Goal: Task Accomplishment & Management: Manage account settings

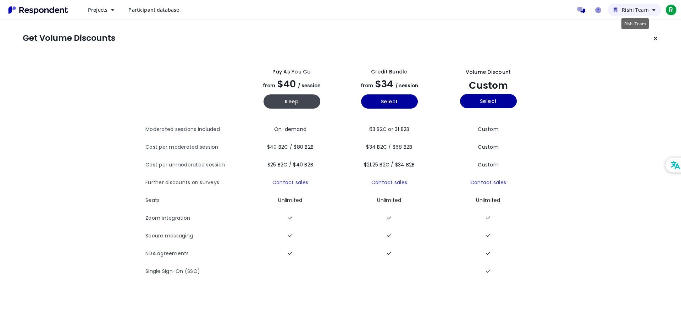
click at [636, 9] on span "Rishi Team" at bounding box center [634, 9] width 27 height 7
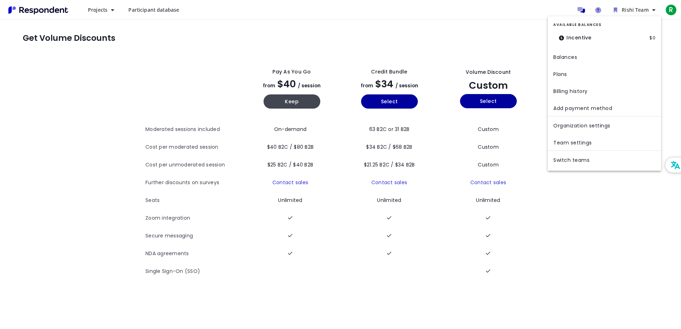
click at [588, 41] on dt "Incentive" at bounding box center [575, 37] width 44 height 15
click at [579, 41] on dt "Incentive" at bounding box center [575, 37] width 44 height 15
click at [5, 14] on md-backdrop at bounding box center [340, 164] width 681 height 329
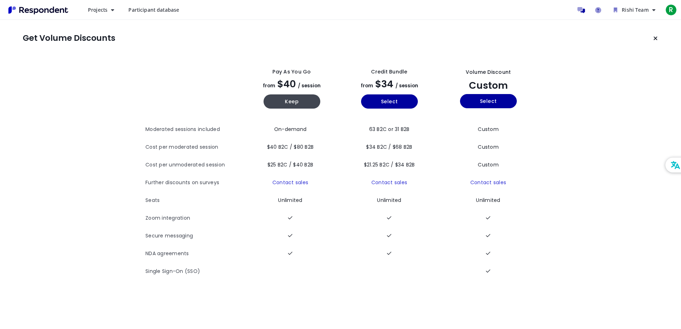
click at [27, 10] on img "Main navigation" at bounding box center [38, 10] width 65 height 12
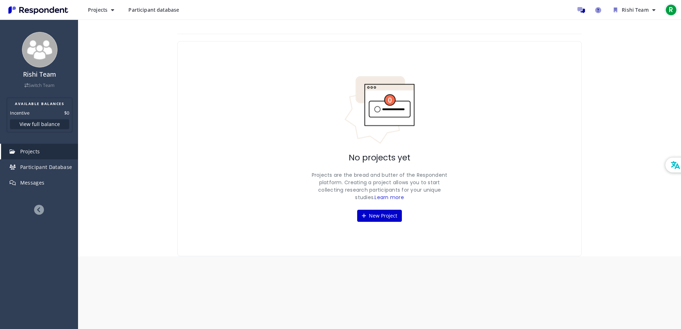
click at [674, 11] on span "R" at bounding box center [670, 9] width 11 height 11
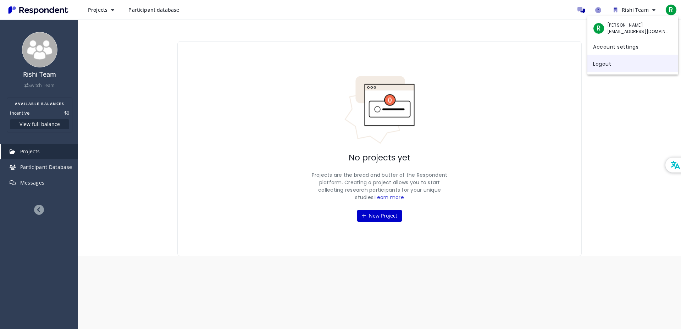
click at [607, 64] on link "Logout" at bounding box center [632, 63] width 91 height 17
